Goal: Communication & Community: Answer question/provide support

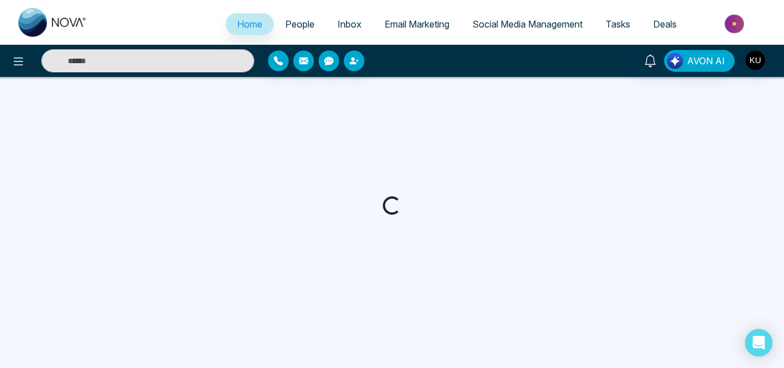
select select "*"
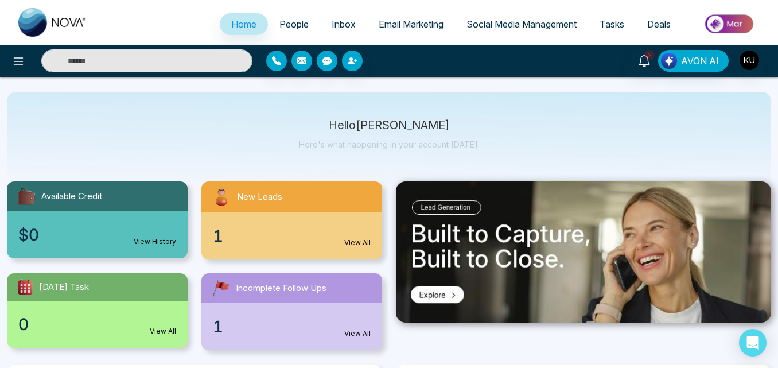
scroll to position [115, 0]
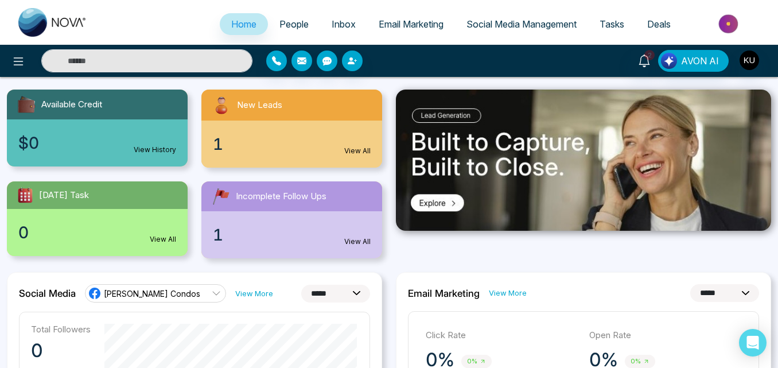
click at [366, 147] on link "View All" at bounding box center [357, 151] width 26 height 10
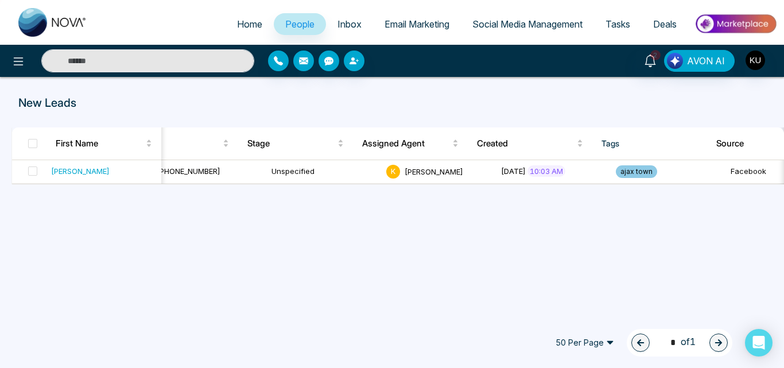
scroll to position [0, 276]
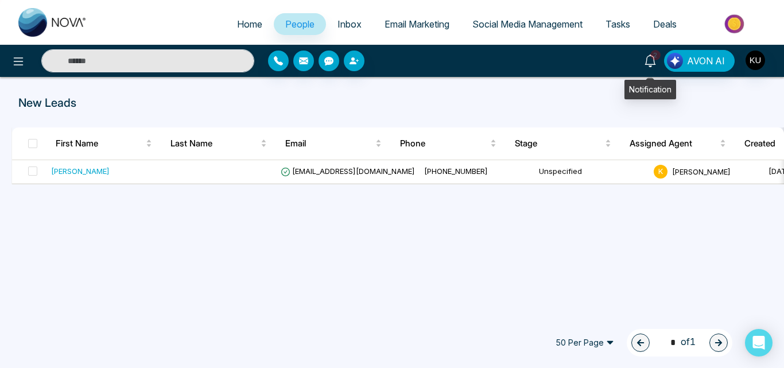
click at [652, 55] on span "2" at bounding box center [655, 55] width 10 height 10
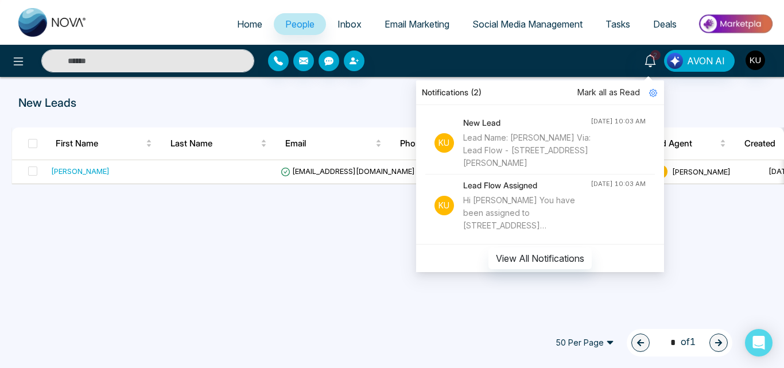
click at [554, 219] on div "Hi [PERSON_NAME] You have been assigned to [STREET_ADDRESS][PERSON_NAME] expect…" at bounding box center [526, 213] width 127 height 38
select select "*"
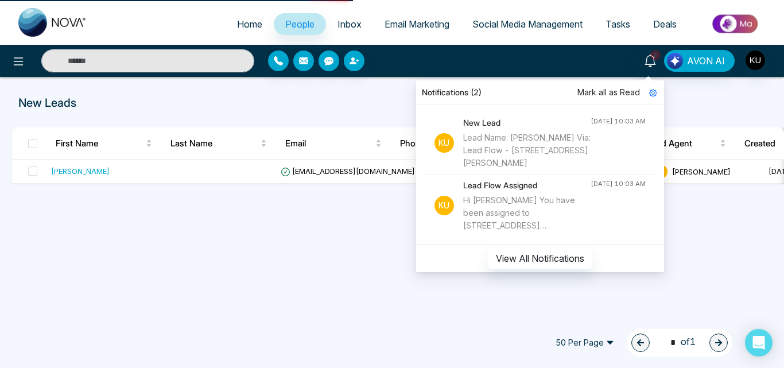
select select "*"
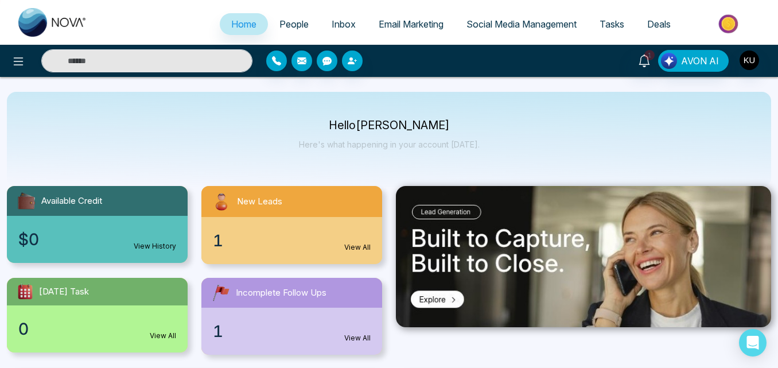
scroll to position [23, 0]
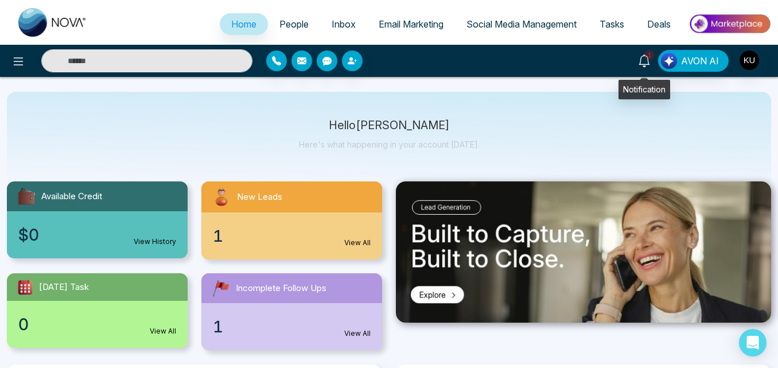
click at [646, 62] on icon at bounding box center [644, 61] width 13 height 13
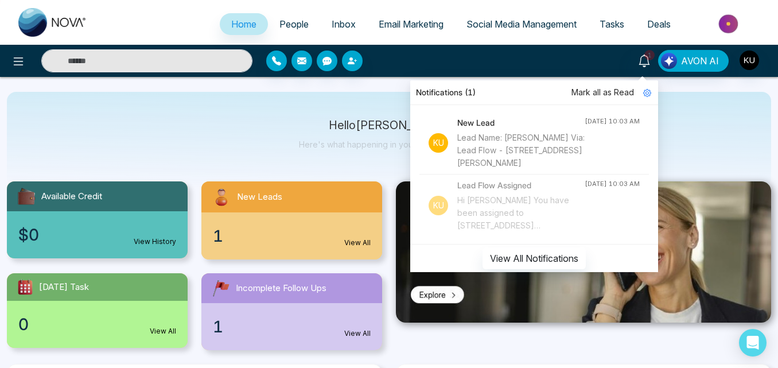
click at [504, 185] on h4 "Lead Flow Assigned" at bounding box center [520, 185] width 127 height 13
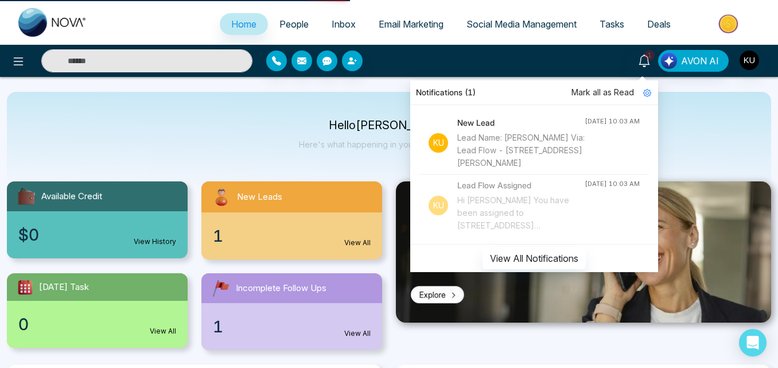
scroll to position [0, 0]
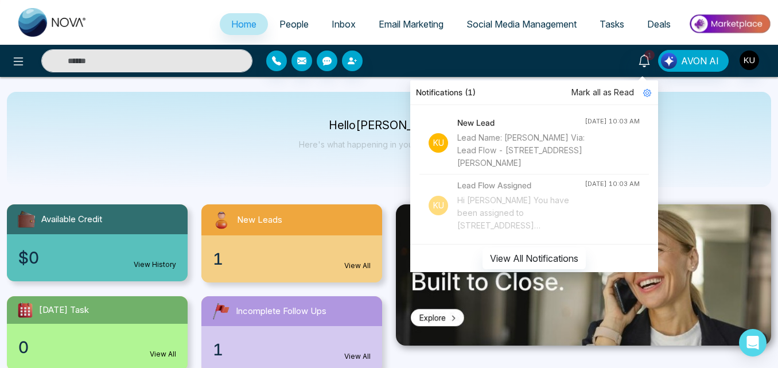
click at [687, 119] on div "Hello [PERSON_NAME] Here's what happening in your account [DATE]." at bounding box center [389, 139] width 764 height 95
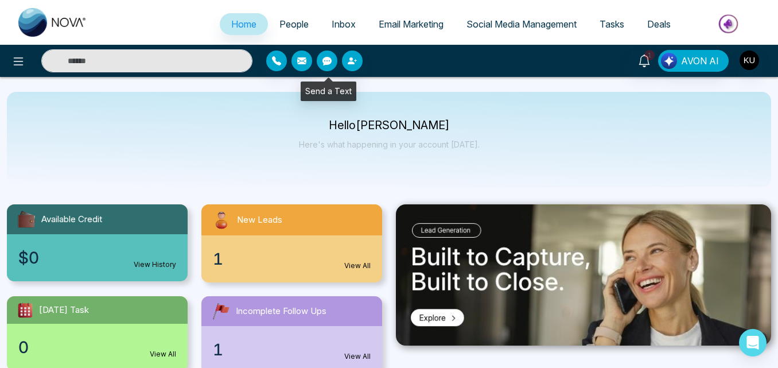
click at [332, 58] on button "button" at bounding box center [327, 60] width 21 height 21
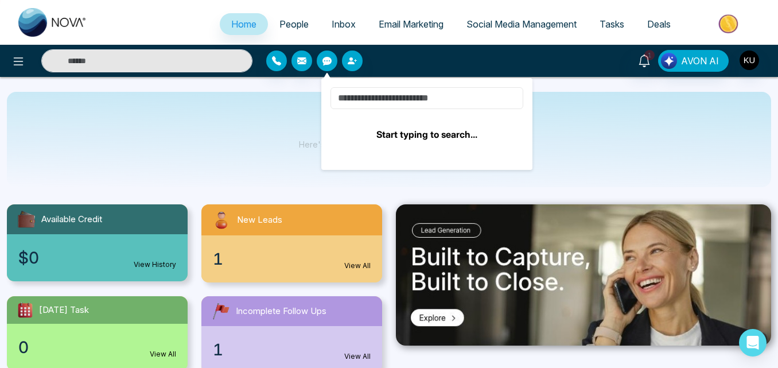
click at [359, 99] on input at bounding box center [427, 98] width 193 height 22
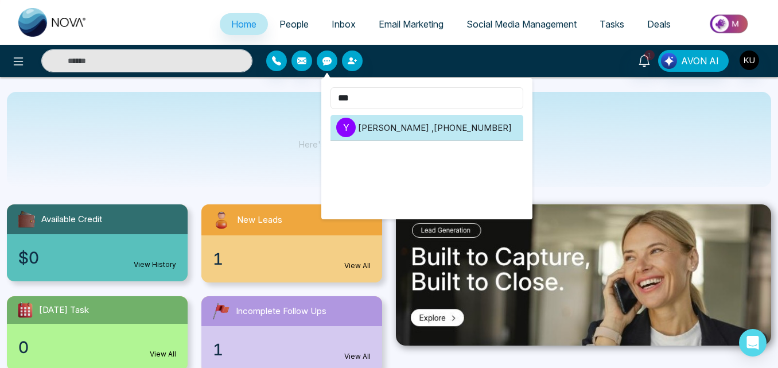
type input "***"
click at [375, 129] on li "Y [PERSON_NAME] , [PHONE_NUMBER]" at bounding box center [427, 128] width 193 height 26
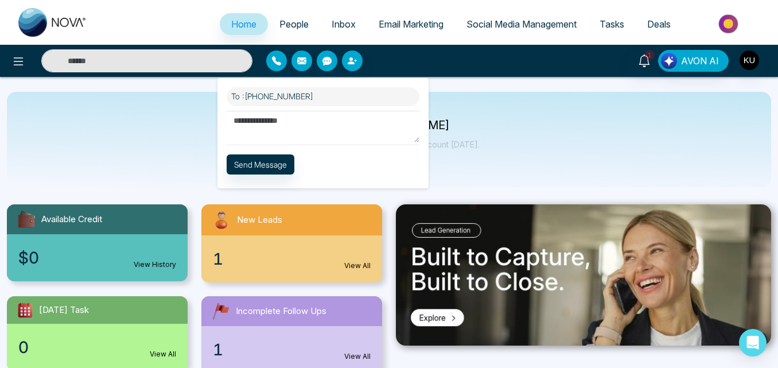
click at [310, 126] on textarea at bounding box center [323, 127] width 193 height 32
click at [299, 118] on textarea at bounding box center [323, 127] width 193 height 32
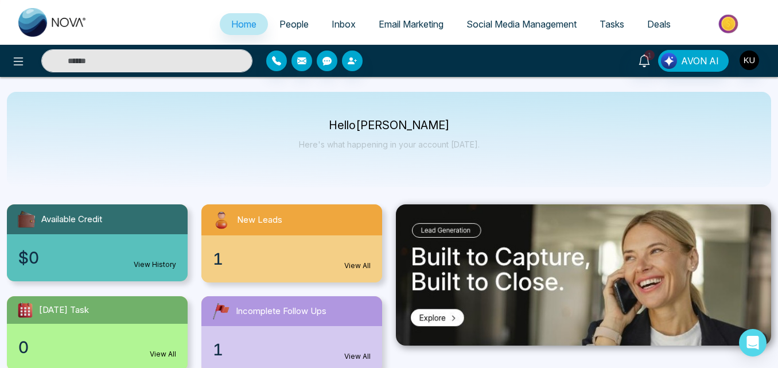
click at [204, 133] on div "Hello [PERSON_NAME] Here's what happening in your account [DATE]." at bounding box center [389, 139] width 764 height 95
